Goal: Task Accomplishment & Management: Use online tool/utility

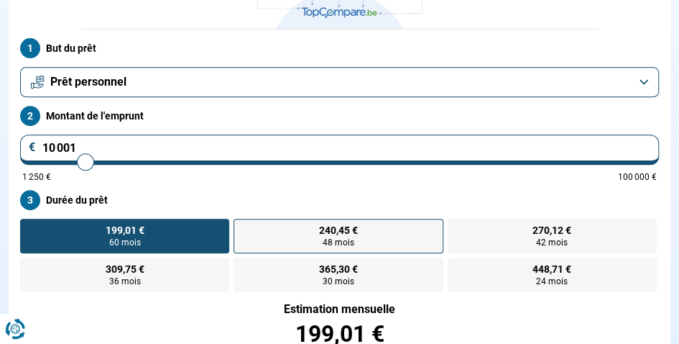
scroll to position [287, 0]
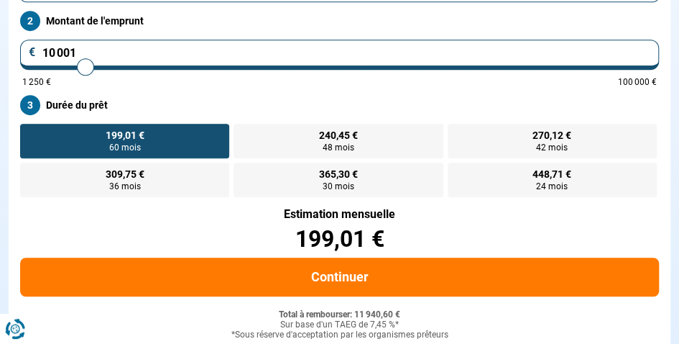
type input "6 000"
type input "6000"
click at [60, 67] on input "range" at bounding box center [339, 66] width 635 height 3
radio input "true"
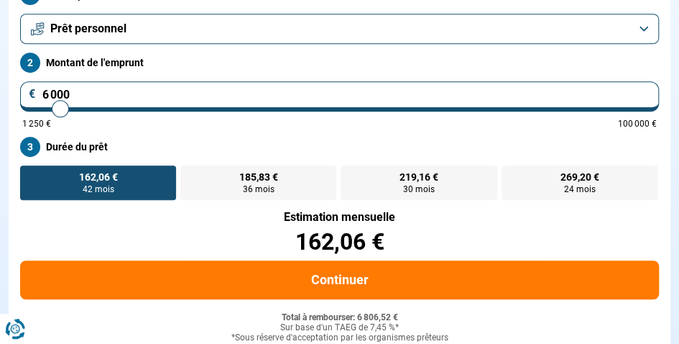
scroll to position [244, 0]
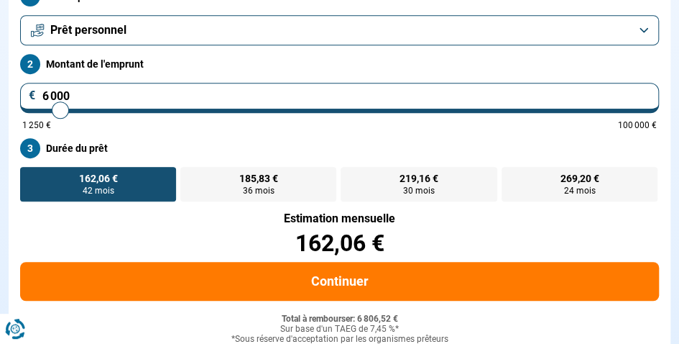
type input "3 500"
type input "3500"
click at [45, 109] on input "range" at bounding box center [339, 110] width 635 height 3
radio input "true"
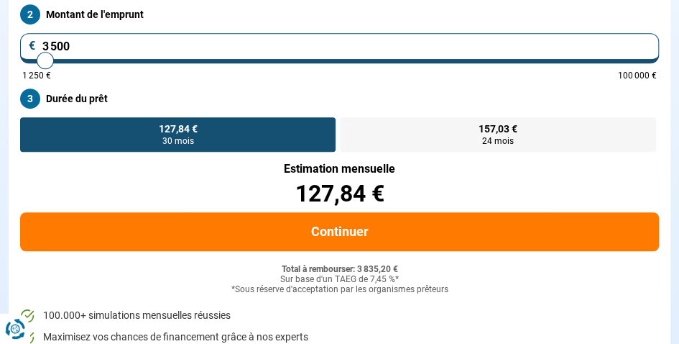
scroll to position [316, 0]
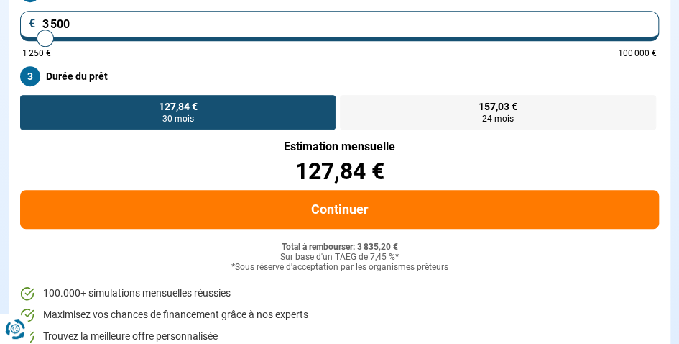
type input "1 250"
type input "1250"
click at [29, 37] on input "range" at bounding box center [339, 38] width 635 height 3
radio input "true"
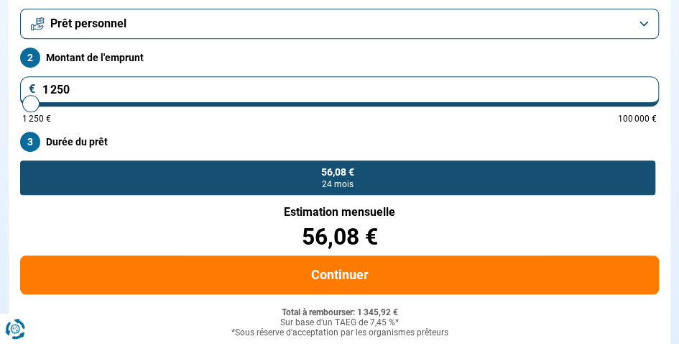
scroll to position [244, 0]
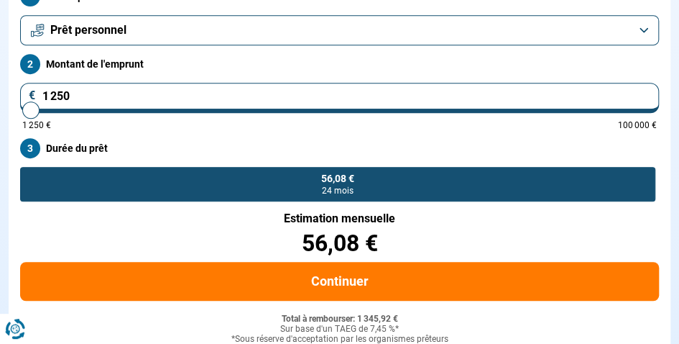
click at [37, 109] on input "range" at bounding box center [339, 110] width 635 height 3
type input "3 000"
type input "3000"
click at [42, 109] on input "range" at bounding box center [339, 110] width 635 height 3
radio input "false"
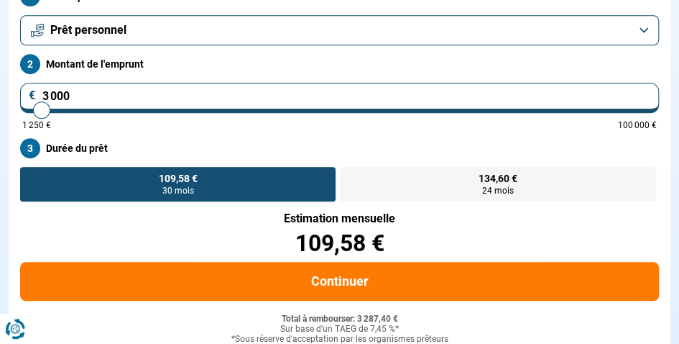
scroll to position [172, 0]
